Goal: Task Accomplishment & Management: Manage account settings

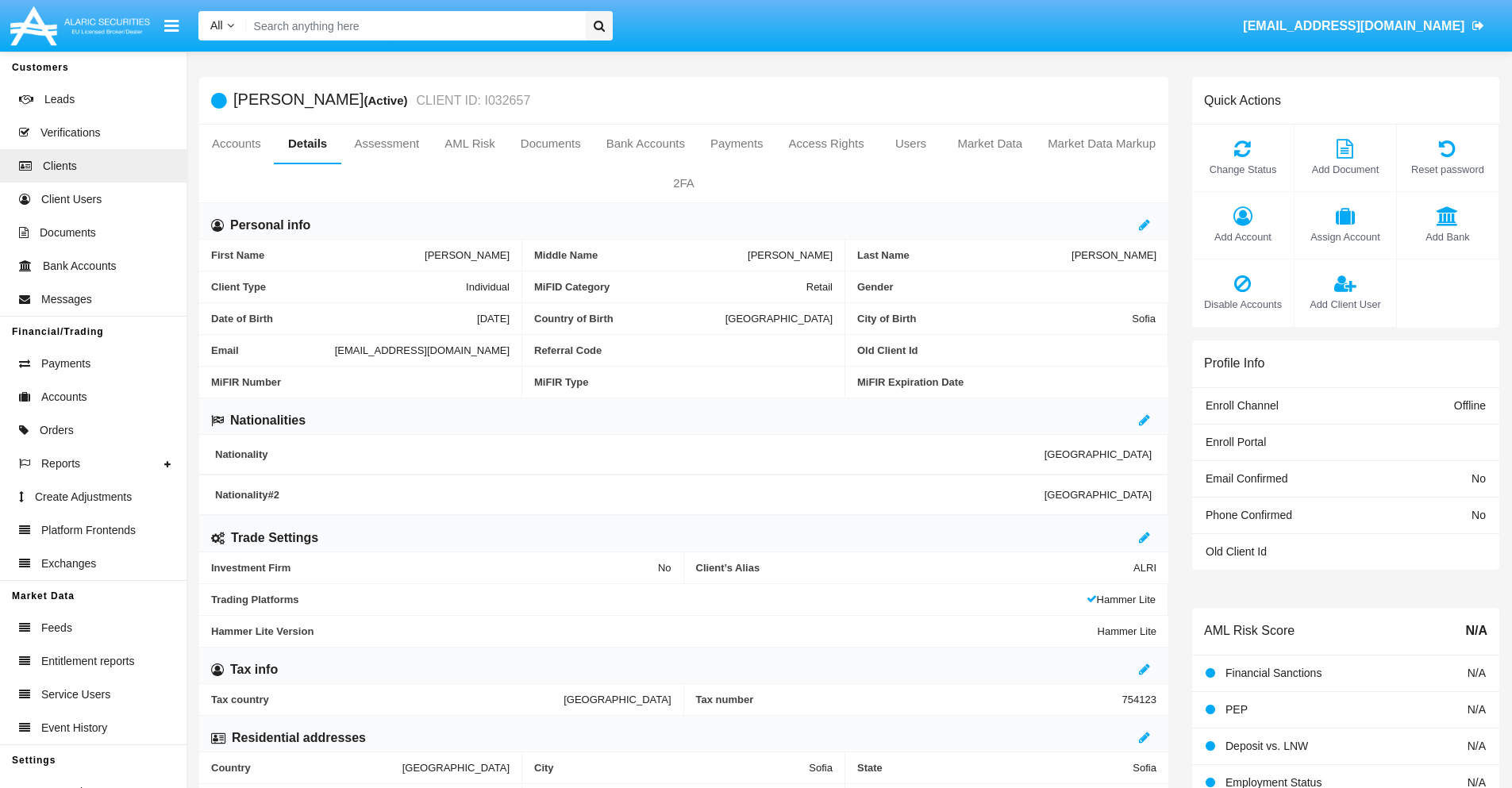
click at [989, 144] on link "Market Data" at bounding box center [989, 144] width 91 height 38
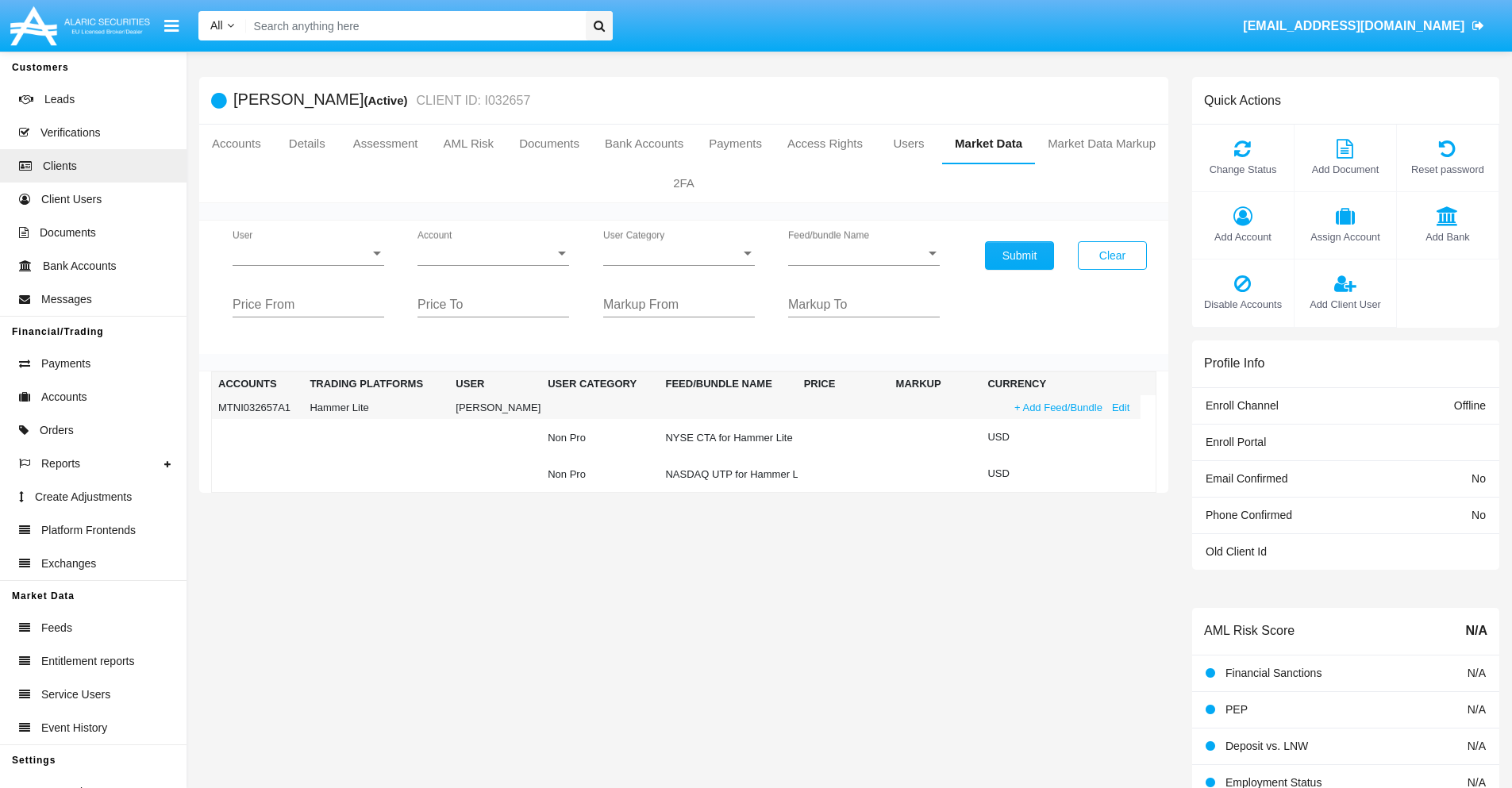
click at [1056, 407] on link "+ Add Feed/Bundle" at bounding box center [1059, 407] width 98 height 16
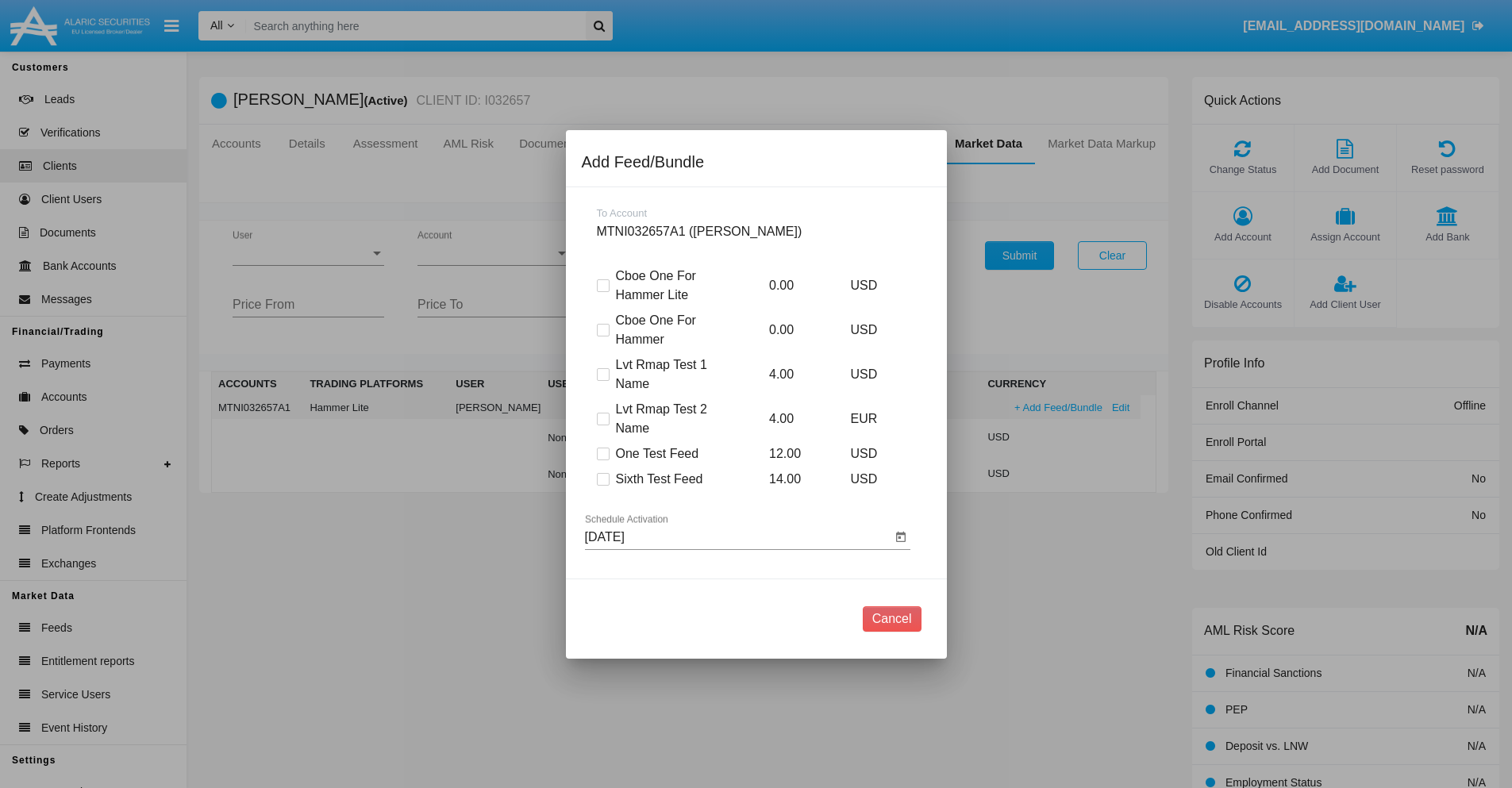
click at [603, 479] on span at bounding box center [603, 479] width 13 height 13
click at [603, 486] on input "Sixth Test Feed" at bounding box center [603, 486] width 1 height 1
checkbox input "true"
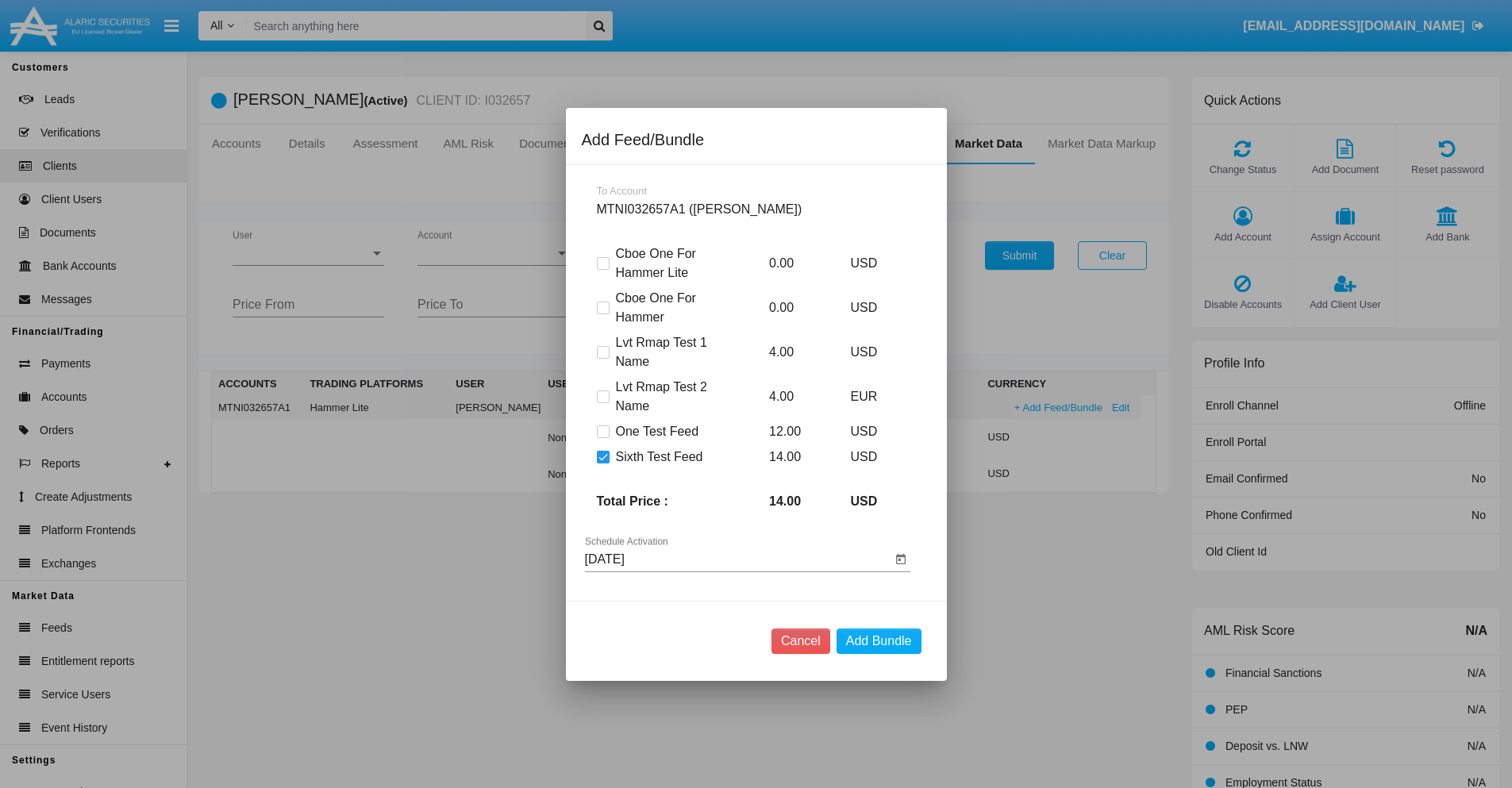
click at [737, 559] on input "[DATE]" at bounding box center [737, 559] width 306 height 14
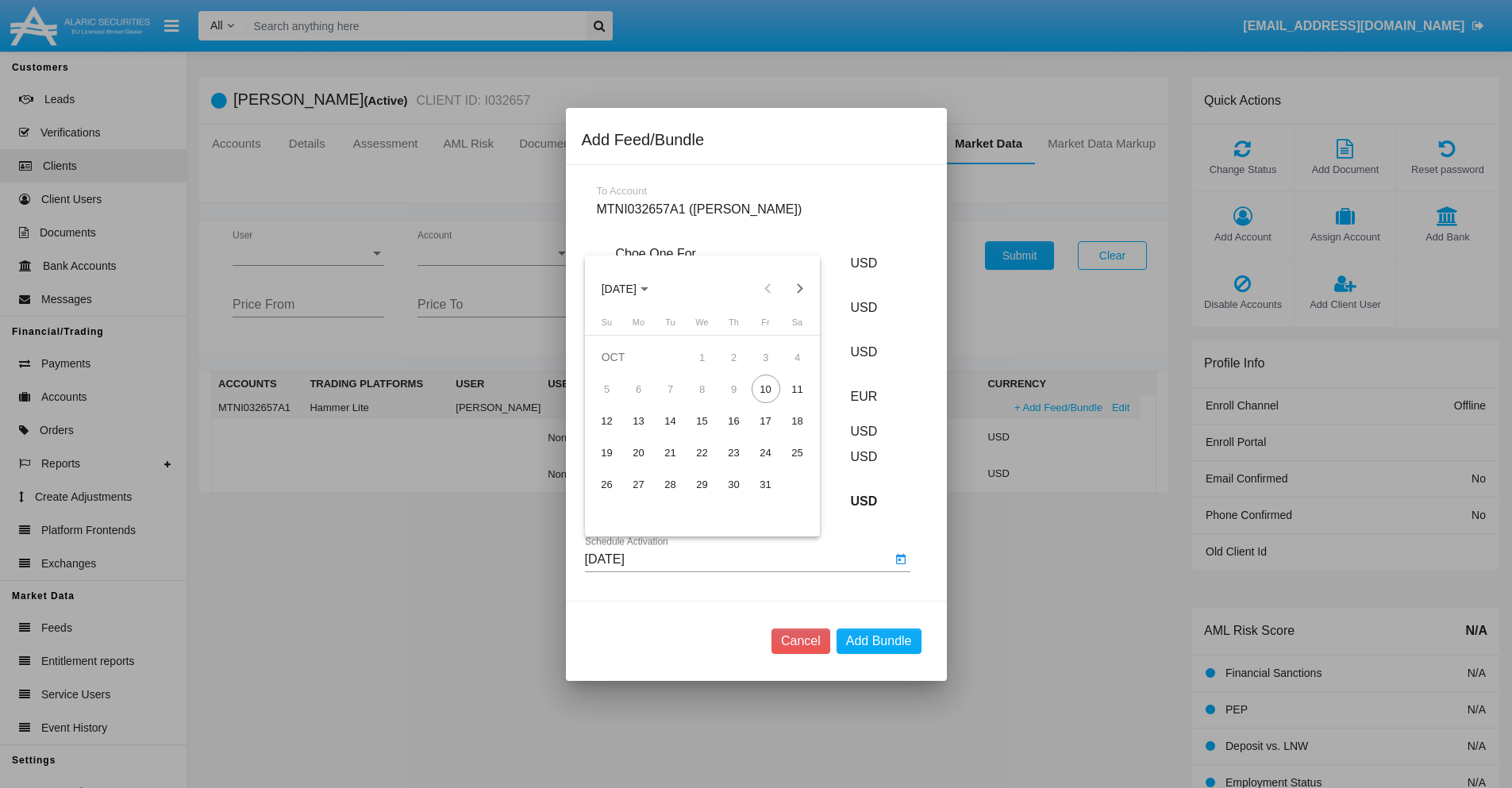
click at [633, 288] on span "OCT 2025" at bounding box center [619, 289] width 35 height 13
click at [785, 433] on div "2027" at bounding box center [785, 433] width 50 height 29
click at [785, 433] on div "DEC" at bounding box center [785, 433] width 50 height 29
click at [607, 421] on div "12" at bounding box center [607, 421] width 29 height 29
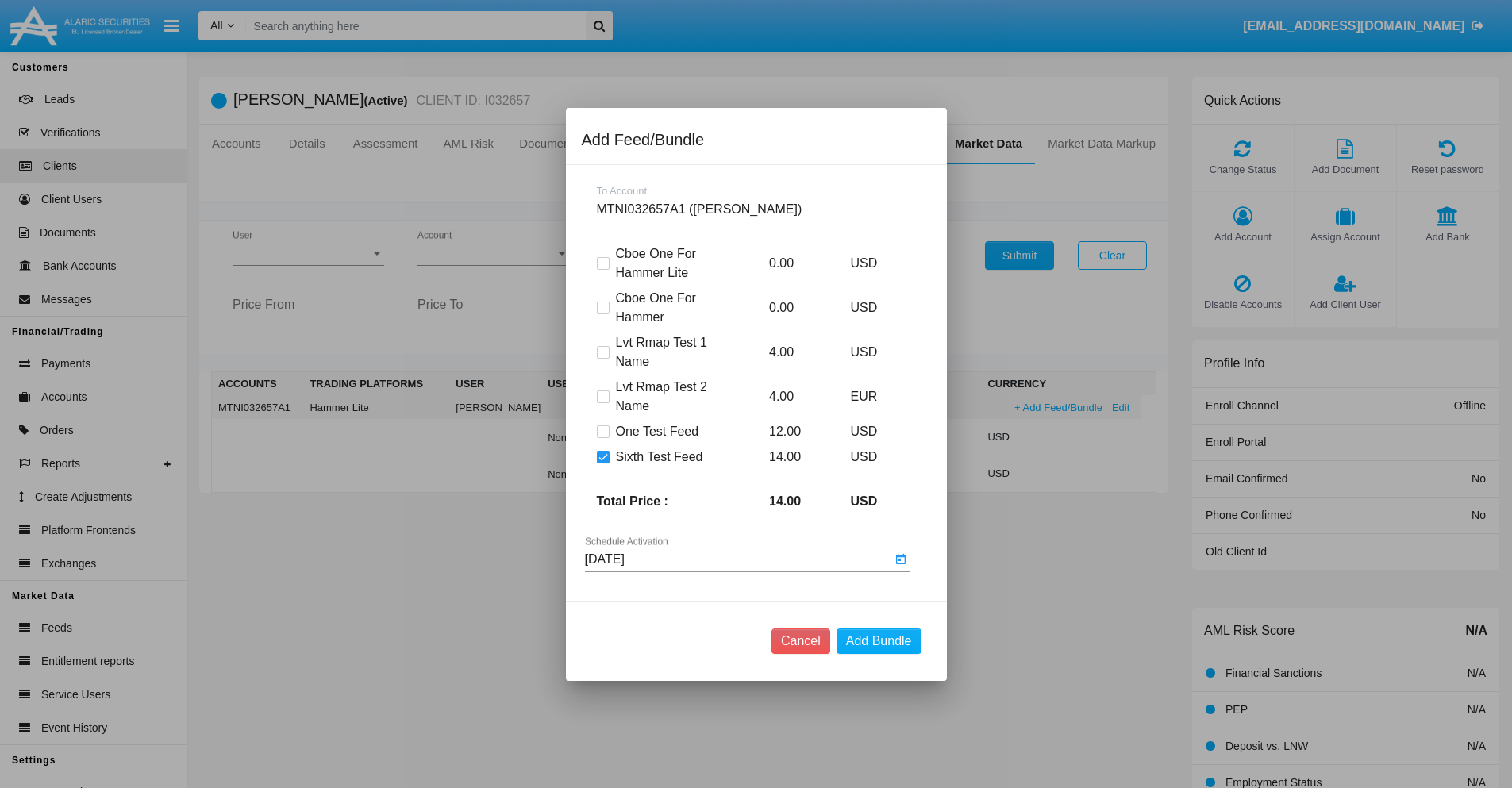
type input "12/12/27"
click at [878, 641] on button "Add Bundle" at bounding box center [879, 641] width 85 height 25
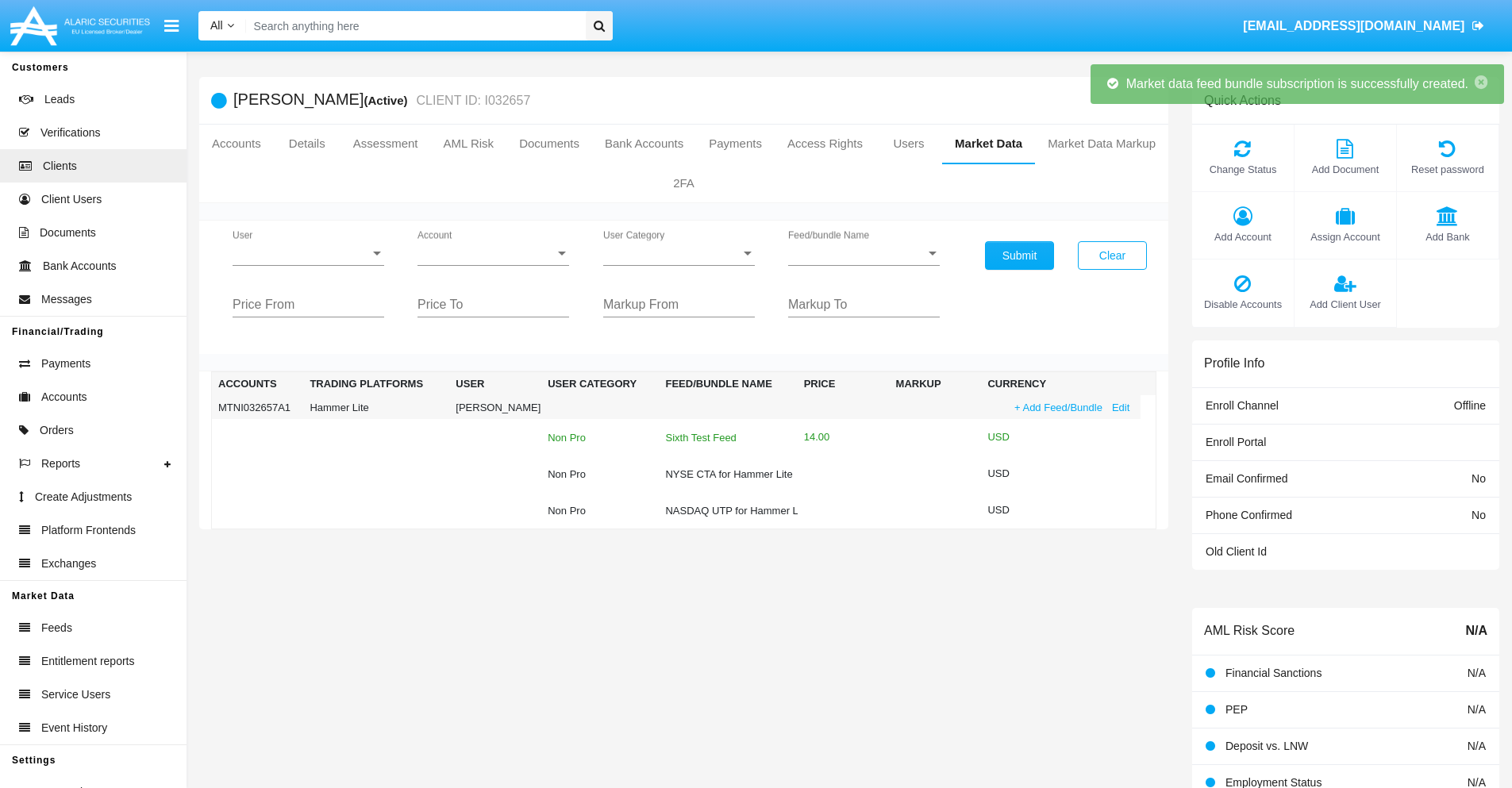
click at [726, 438] on div "Sixth Test Feed" at bounding box center [728, 438] width 126 height 11
